Goal: Task Accomplishment & Management: Use online tool/utility

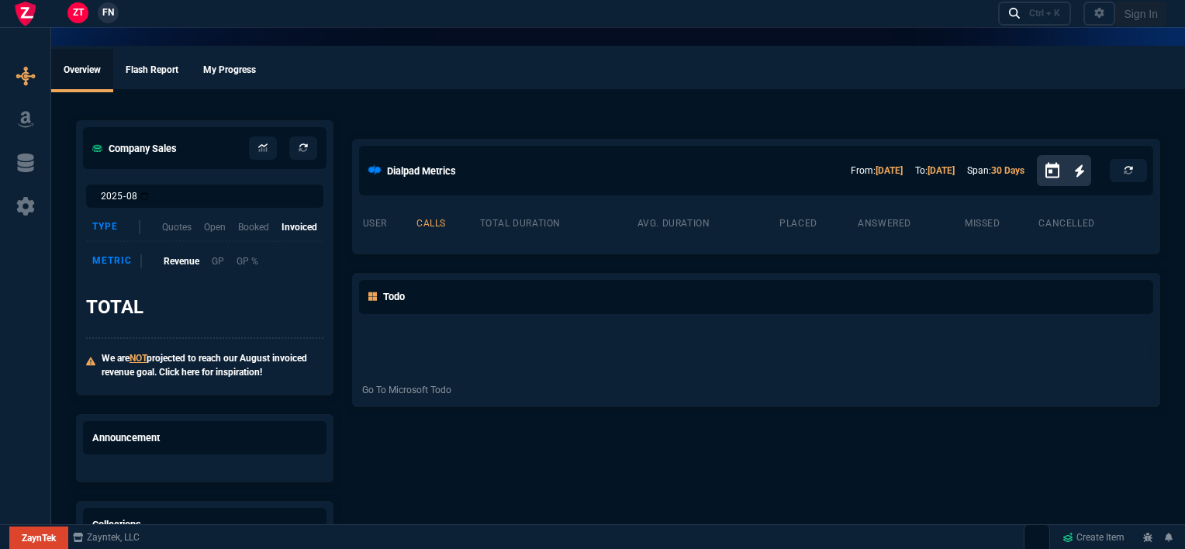
select select "12: [PERSON_NAME]"
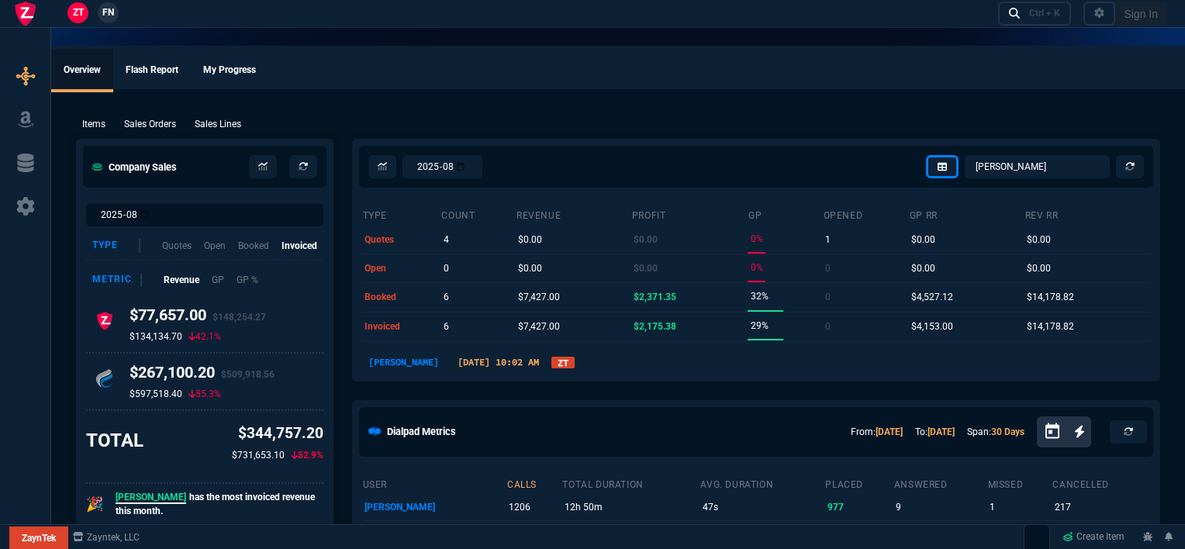
type input "100"
type input "995"
type input "1260.57"
type input "10"
type input "1178.09"
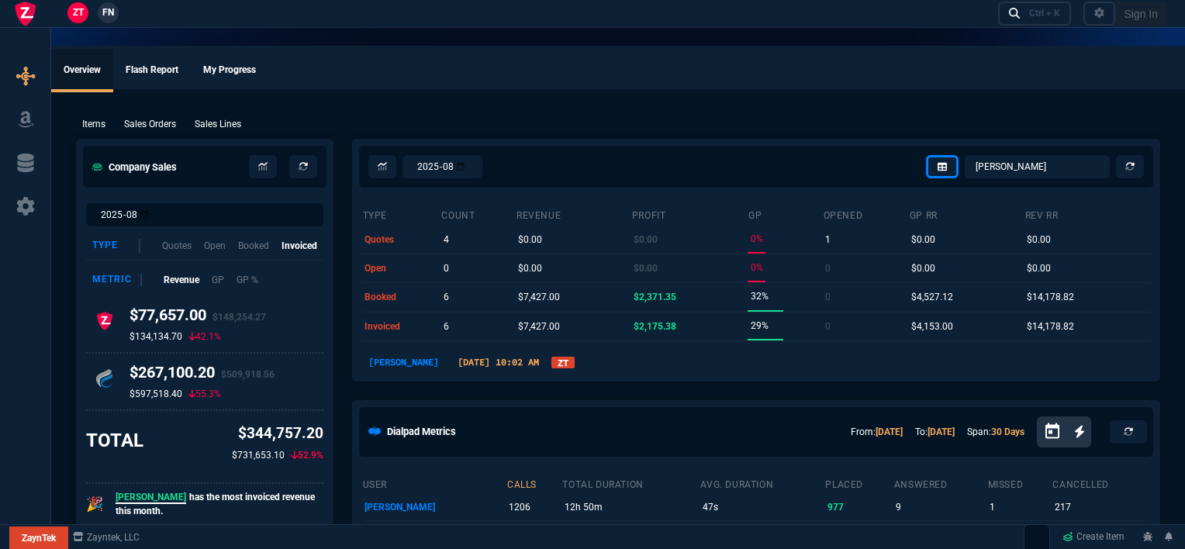
type input "19"
type input "265"
type input "1908.52"
type input "18"
type input "211"
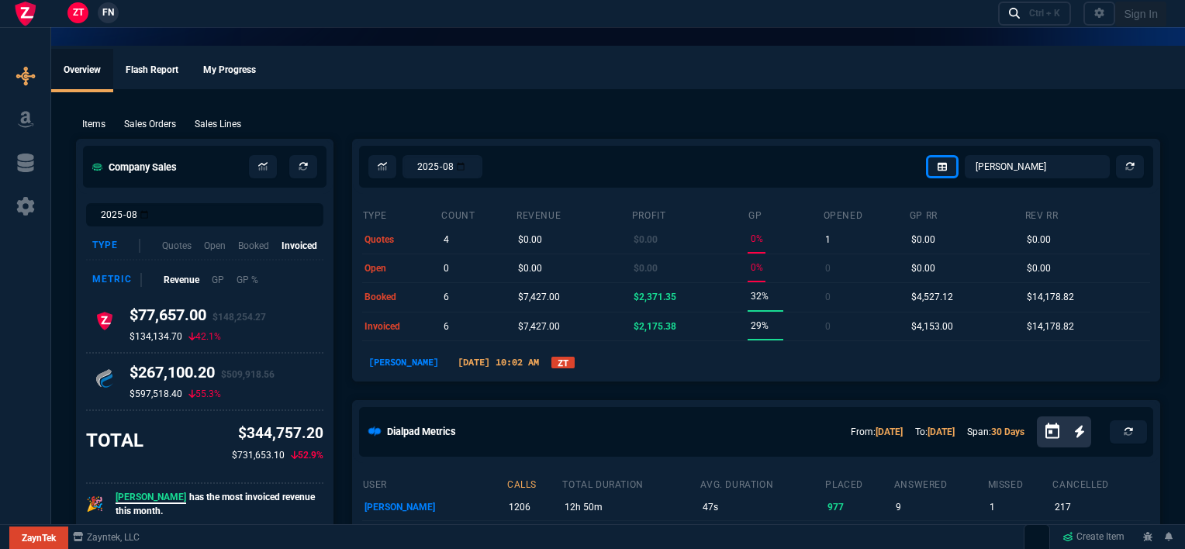
type input "1746.35"
type input "100"
type input "2085"
type input "2844.07"
type input "100"
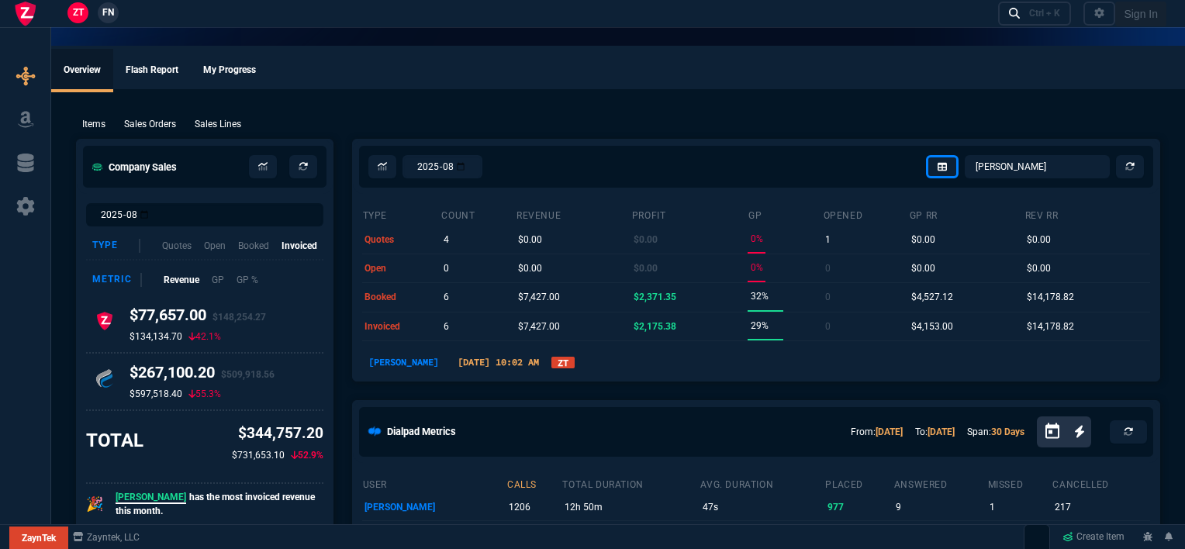
type input "1665"
type input "2494.8"
type input "8"
type input "209"
type input "3548.15"
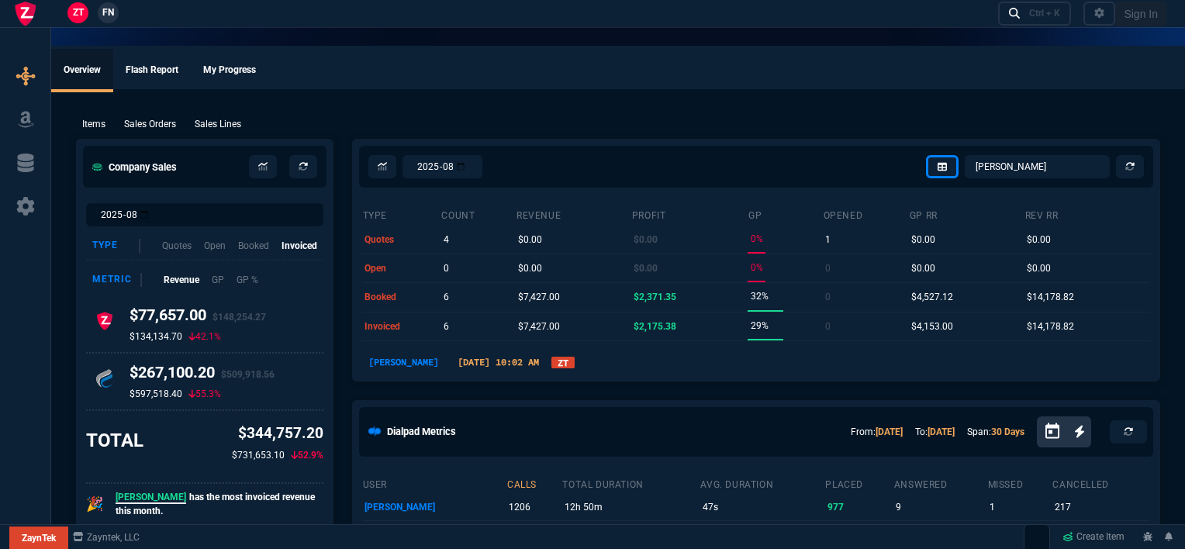
type input "20"
type input "715"
type input "4041.58"
type input "3"
type input "12"
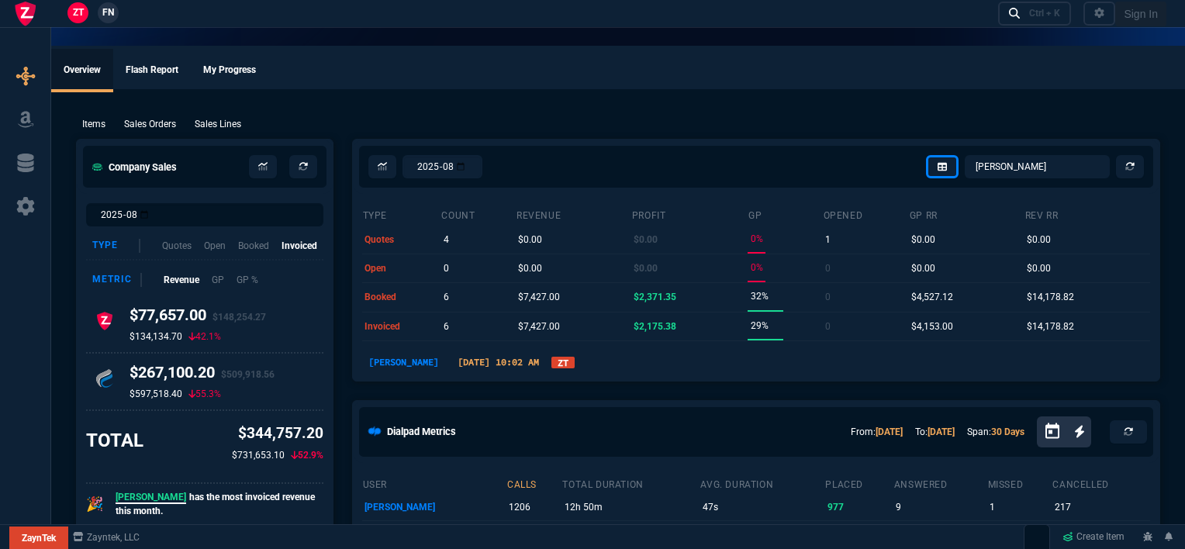
type input "699"
type input "11"
type input "88"
type input "1049"
type input "2"
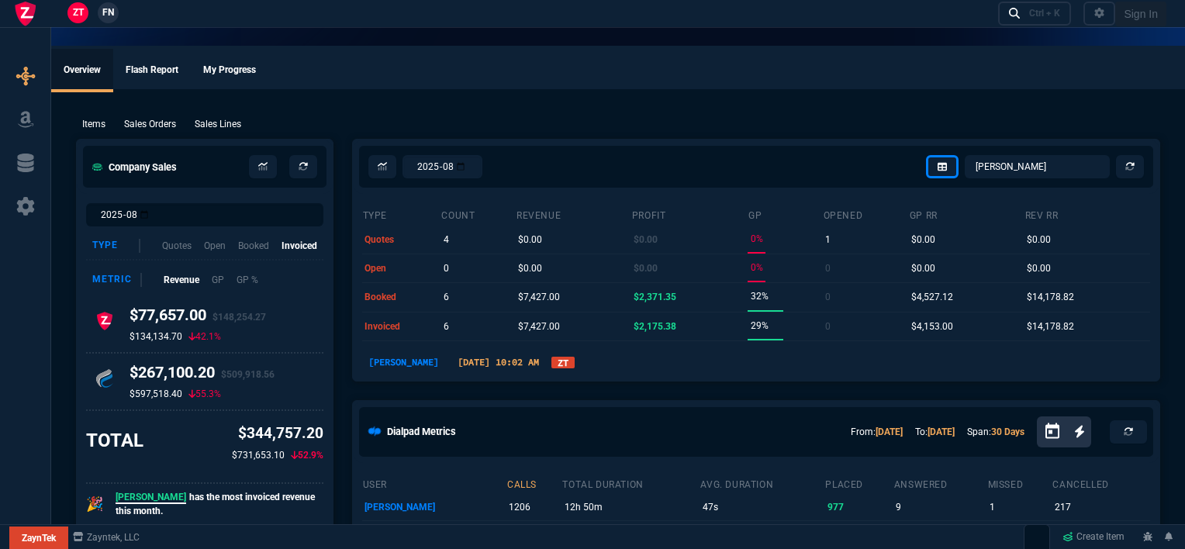
type input "33"
type input "1999"
type input "10"
type input "121"
type input "1649"
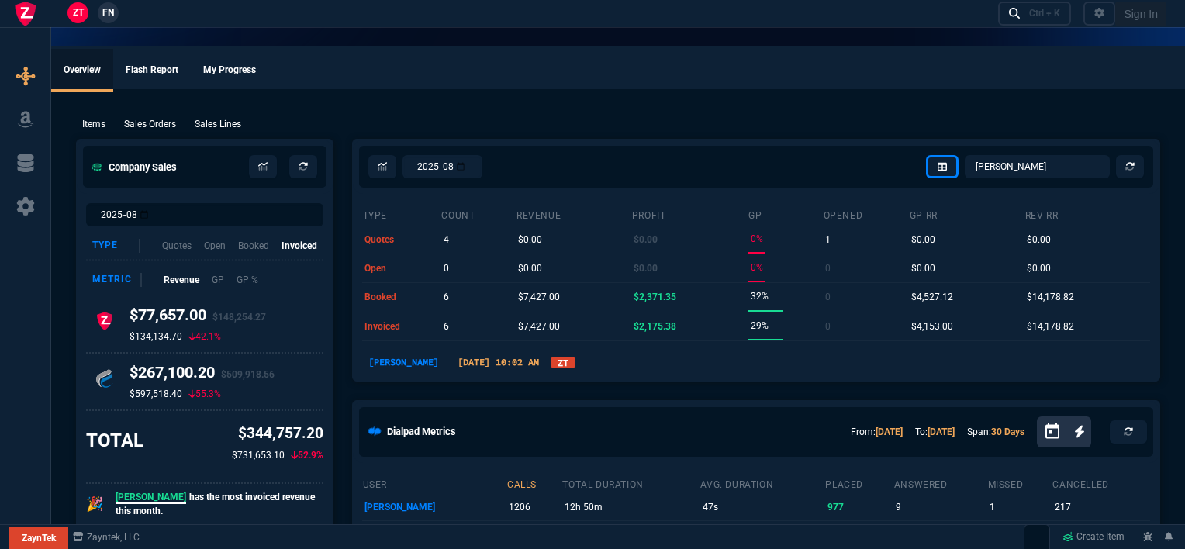
type input "3"
type input "75"
type input "4352.04"
type input "2"
type input "59"
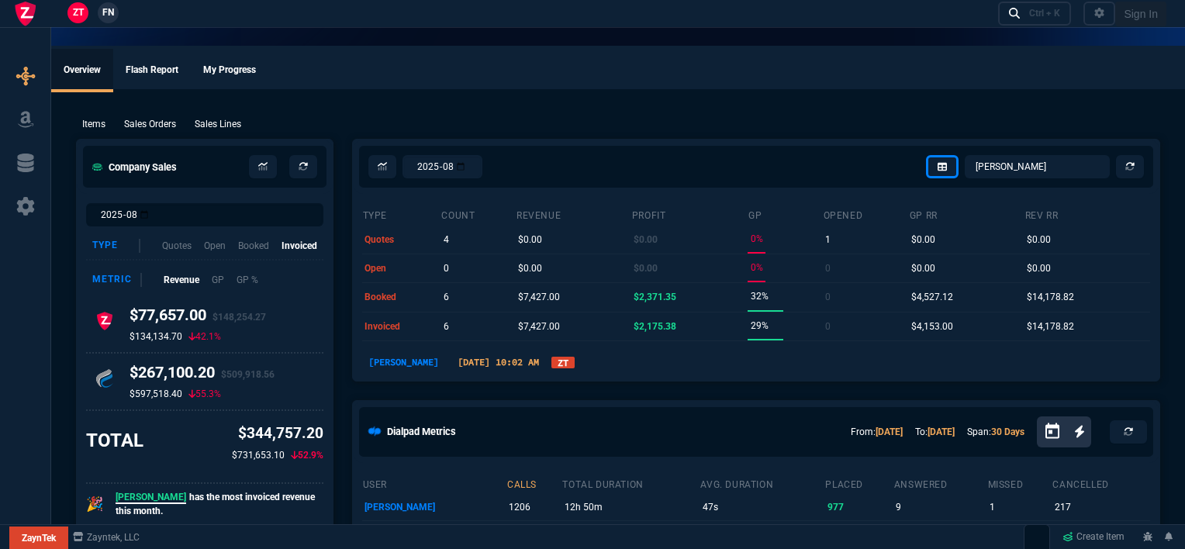
type input "4964.65"
type input "0"
type input "6409.36"
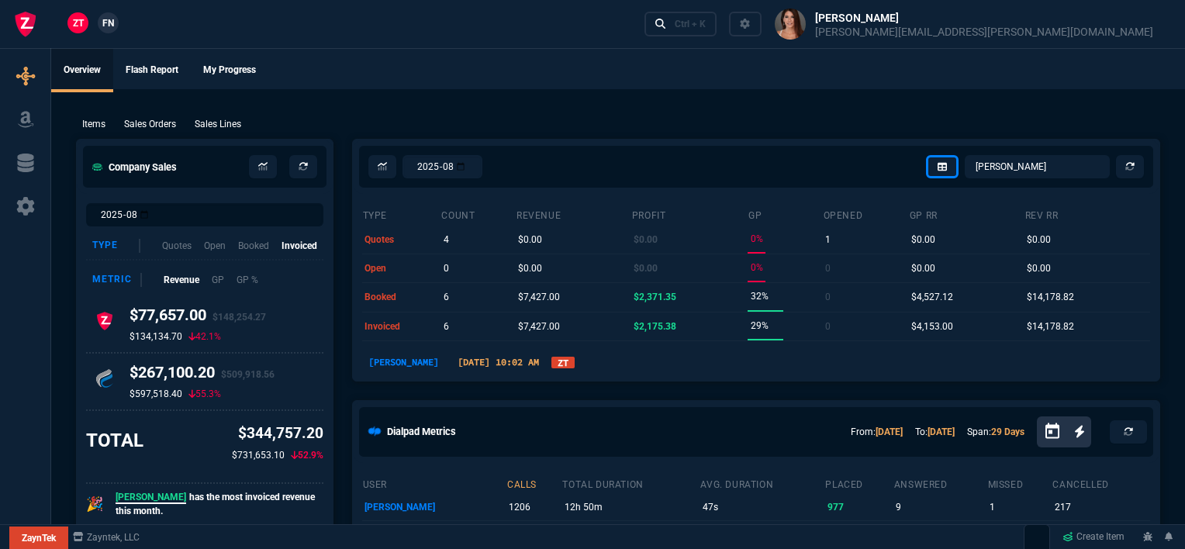
type input "21"
type input "34"
type input "26"
type input "34"
type input "27"
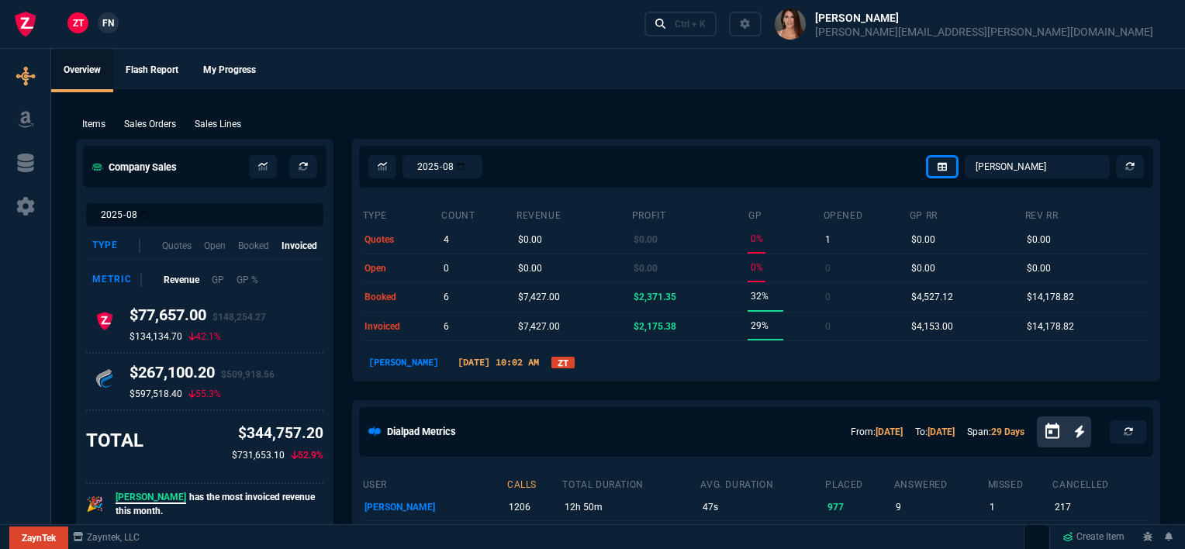
type input "33"
type input "29"
type input "10"
type input "33"
type input "26"
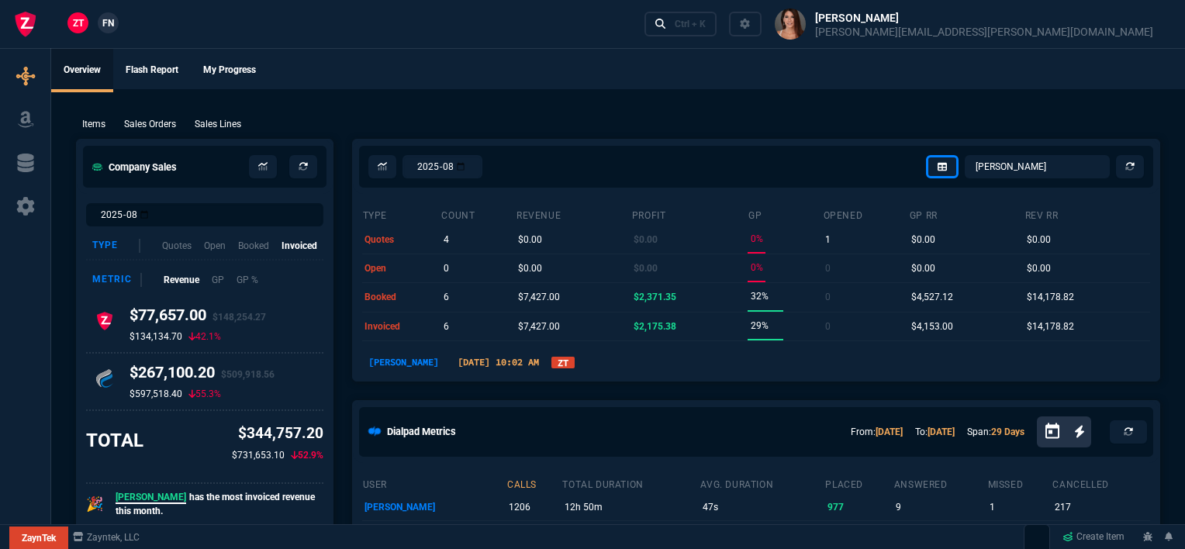
type input "33"
type input "27"
type input "33"
type input "26"
type input "100"
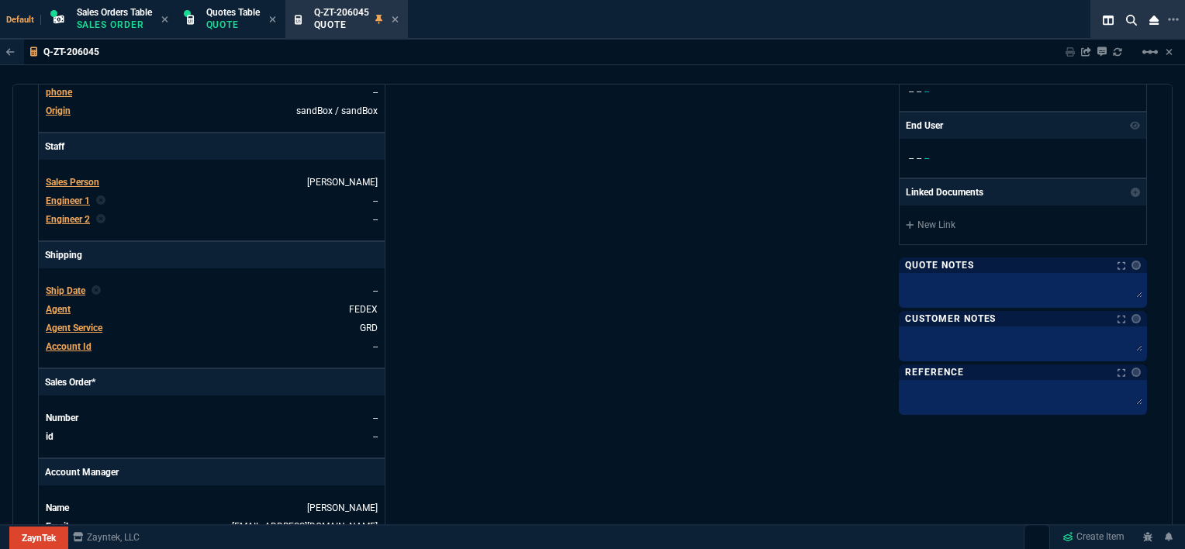
scroll to position [775, 0]
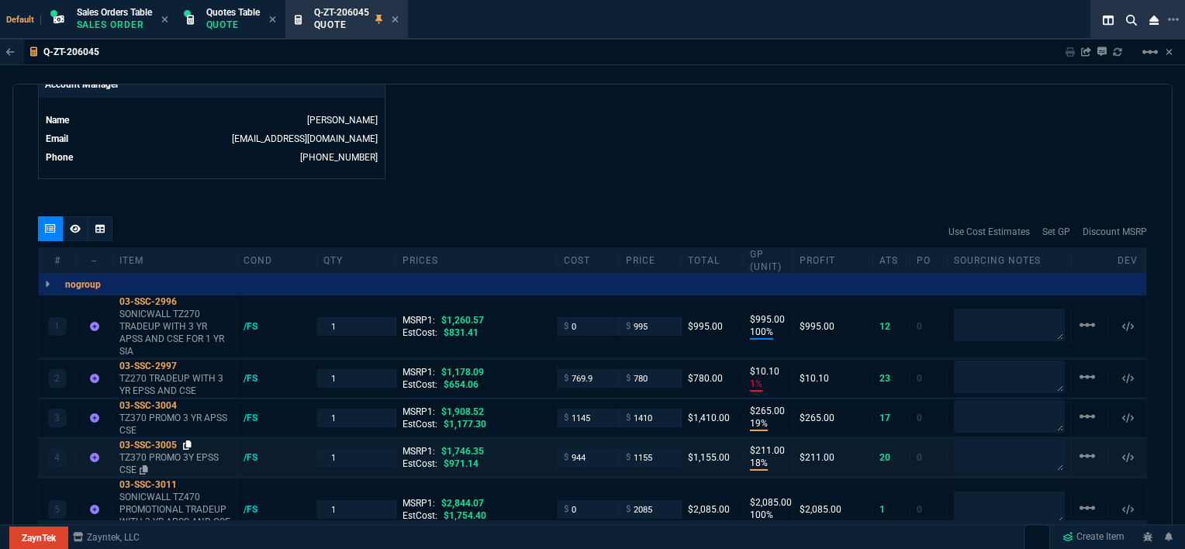
click at [187, 440] on icon at bounding box center [187, 444] width 9 height 9
